Goal: Information Seeking & Learning: Learn about a topic

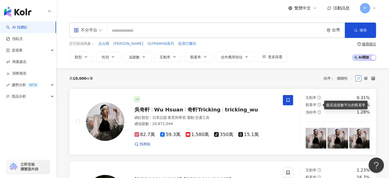
click at [309, 105] on span "觀看率" at bounding box center [310, 105] width 11 height 4
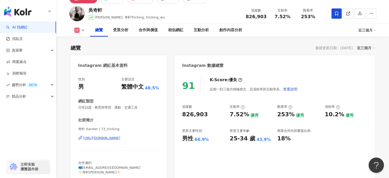
scroll to position [20, 0]
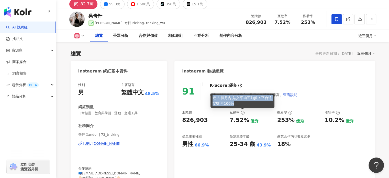
drag, startPoint x: 213, startPoint y: 97, endPoint x: 235, endPoint y: 103, distance: 22.6
click at [235, 103] on div "近 3 個月內 貼文平均互動數 / 平台追蹤數 * 100%" at bounding box center [242, 100] width 64 height 14
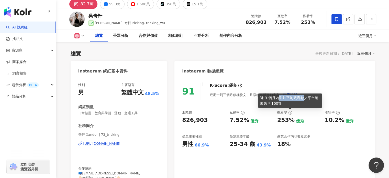
drag, startPoint x: 277, startPoint y: 97, endPoint x: 302, endPoint y: 99, distance: 25.1
click at [302, 99] on div "近 3 個月內影片平均觀看數／平台追蹤數 * 100%" at bounding box center [290, 100] width 64 height 14
copy div "影片平均觀看數"
